Goal: Subscribe to service/newsletter

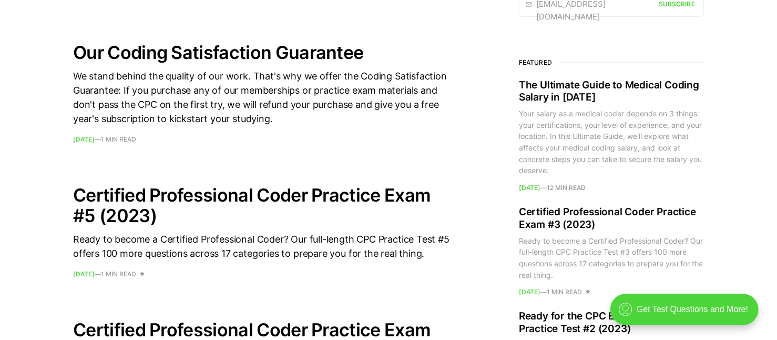
scroll to position [841, 0]
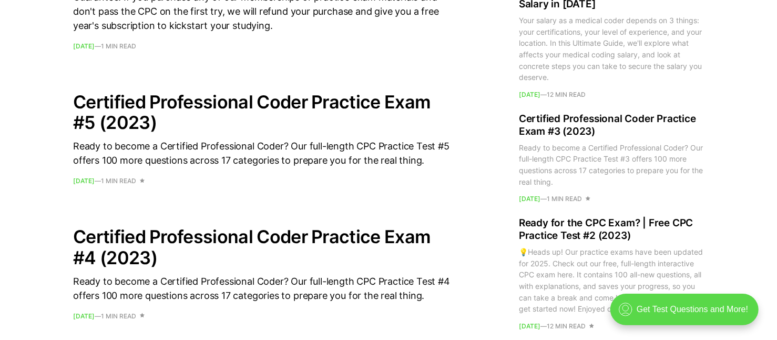
click at [663, 309] on div ".cls-1{fill:none;stroke:currentColor;stroke-linecap:round;stroke-linejoin:round…" at bounding box center [684, 309] width 148 height 32
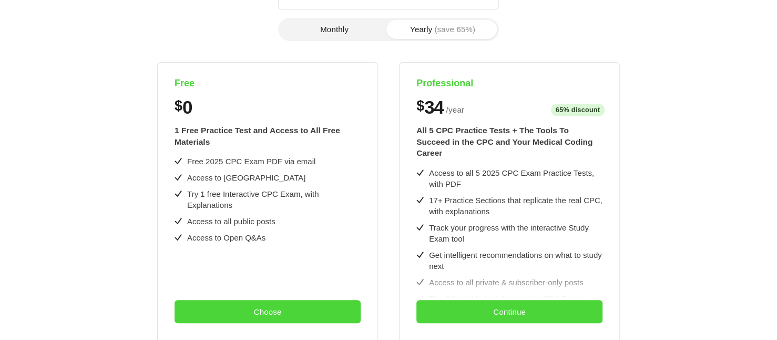
scroll to position [198, 0]
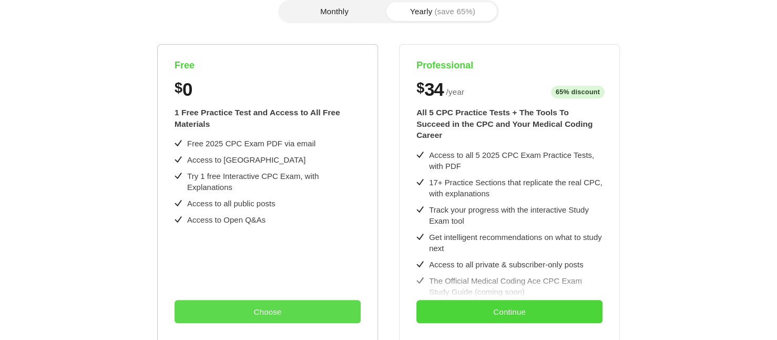
click at [299, 311] on button "Choose" at bounding box center [267, 311] width 186 height 23
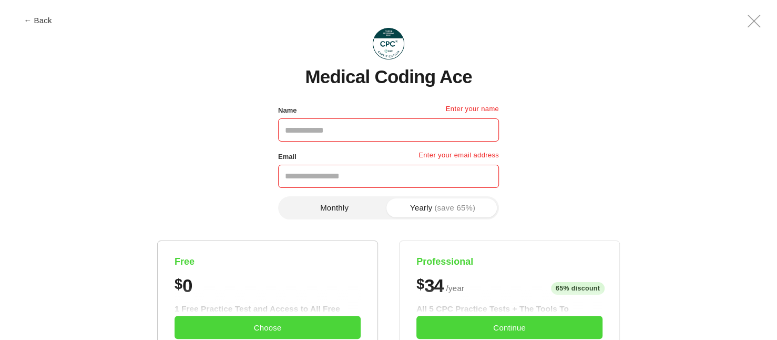
scroll to position [0, 0]
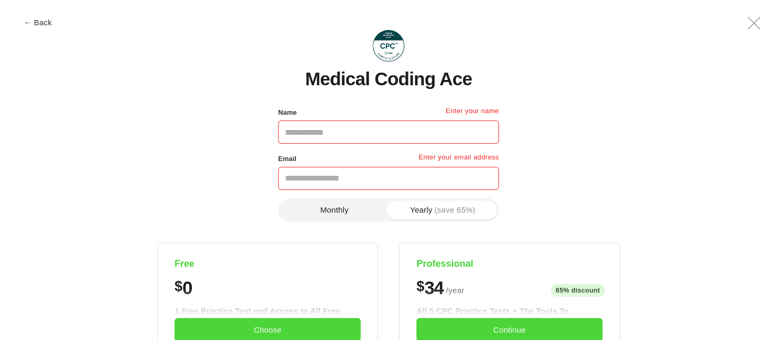
click at [316, 128] on input "Name" at bounding box center [388, 131] width 221 height 23
type input "**********"
click at [341, 211] on button "Monthly" at bounding box center [334, 209] width 108 height 19
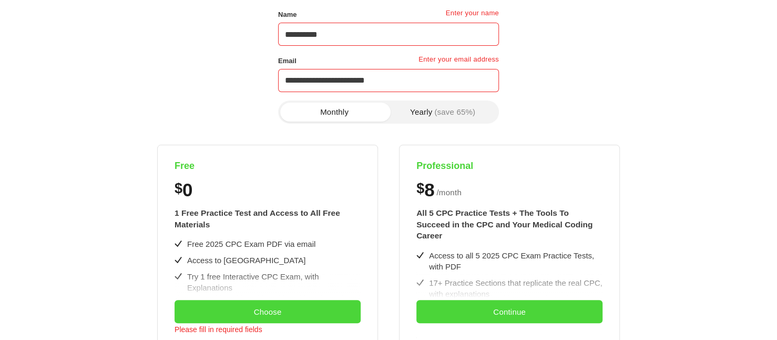
scroll to position [210, 0]
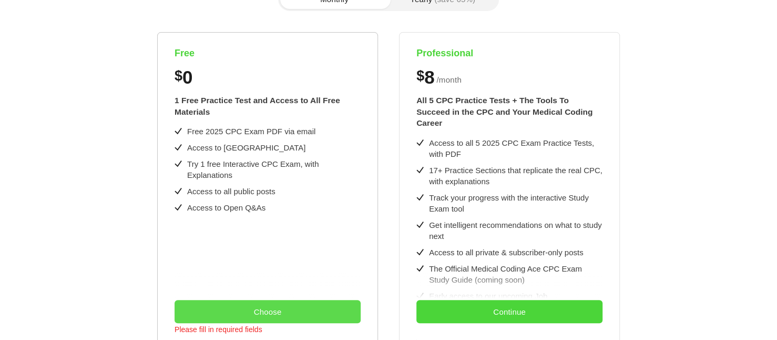
click at [287, 302] on button "Choose" at bounding box center [267, 311] width 186 height 23
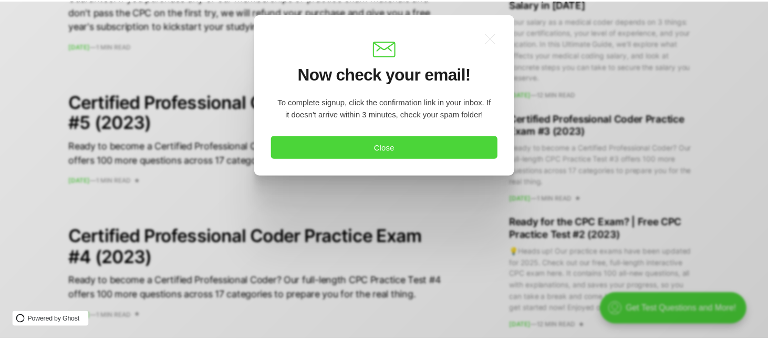
scroll to position [0, 0]
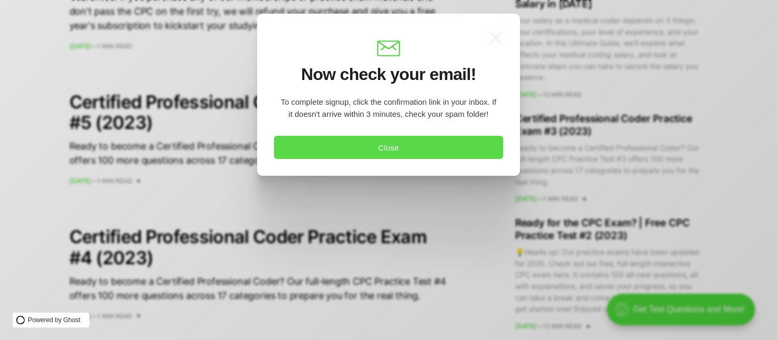
click at [367, 146] on button "Close" at bounding box center [388, 147] width 229 height 23
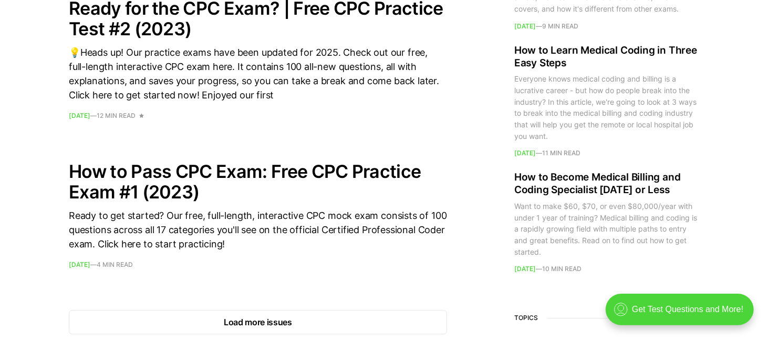
scroll to position [1645, 0]
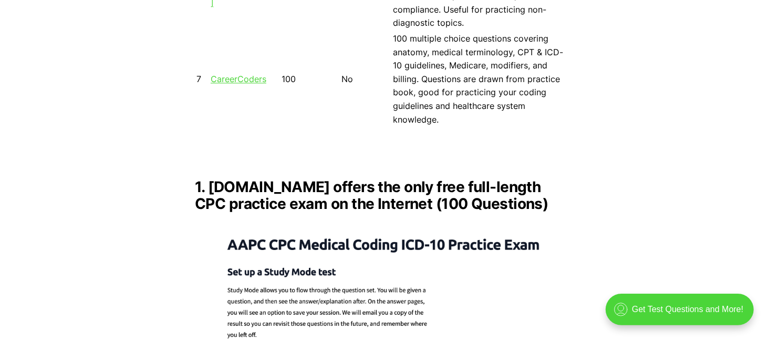
scroll to position [1419, 0]
